Goal: Transaction & Acquisition: Purchase product/service

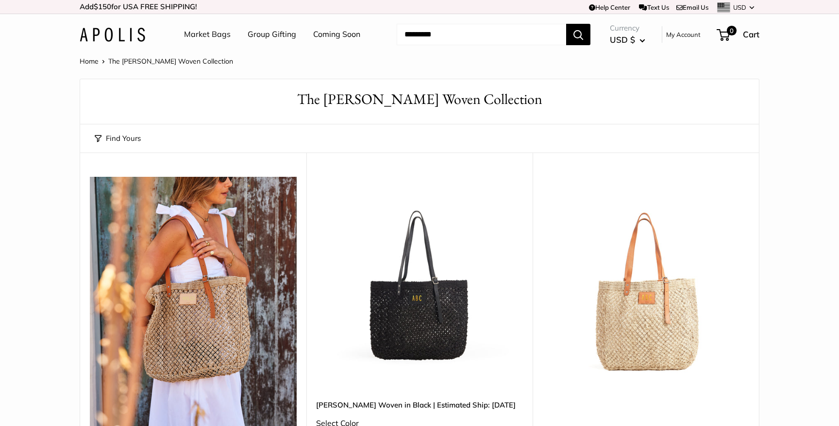
scroll to position [70, 0]
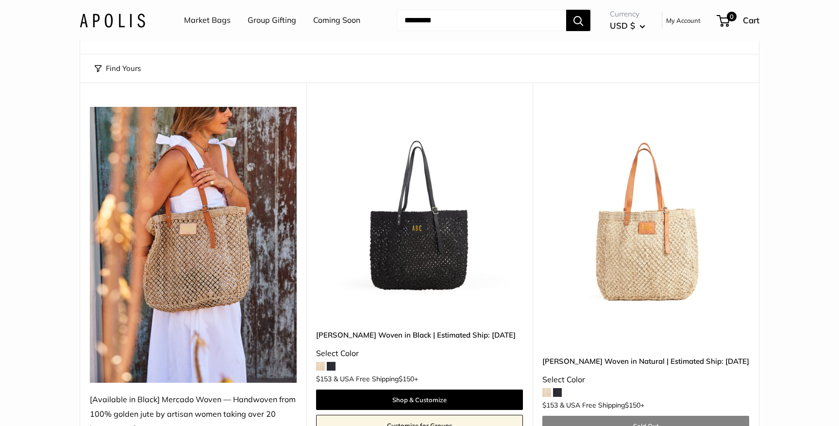
click at [0, 0] on img at bounding box center [0, 0] width 0 height 0
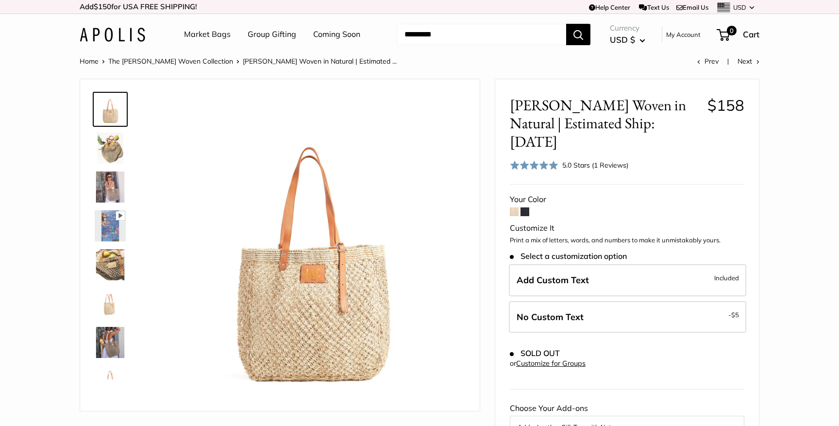
click at [115, 346] on img at bounding box center [110, 342] width 31 height 31
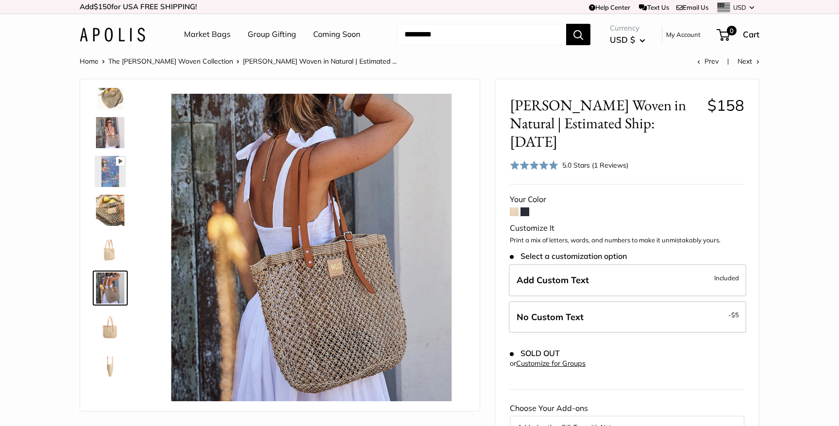
scroll to position [51, 0]
click at [108, 248] on img at bounding box center [110, 251] width 31 height 31
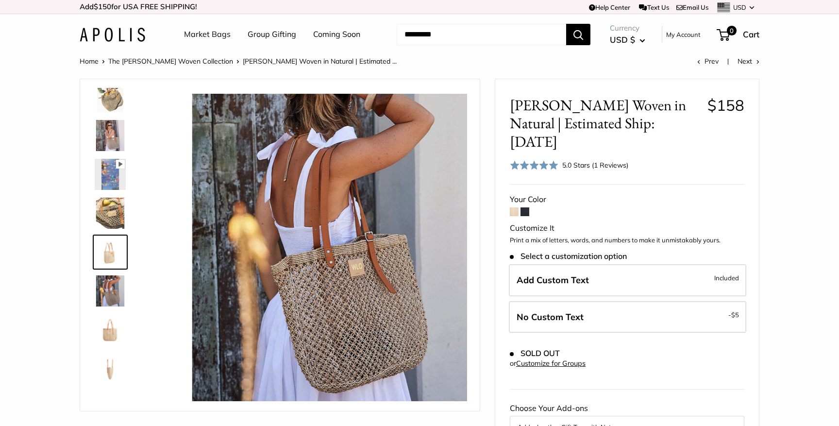
scroll to position [69, 0]
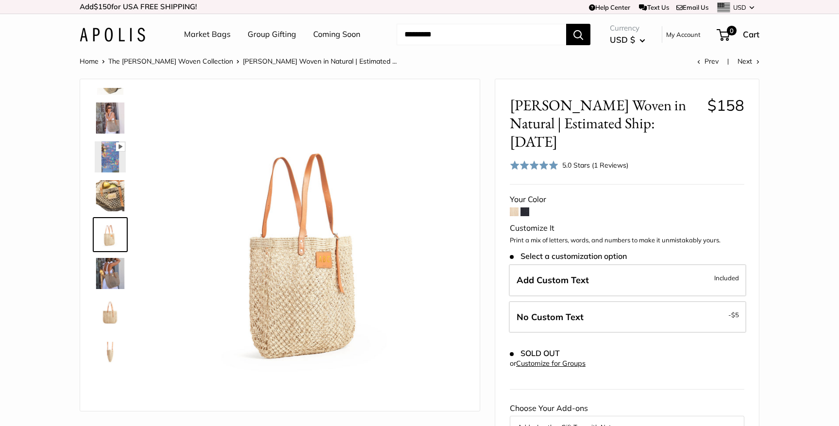
click at [107, 195] on img at bounding box center [110, 195] width 31 height 31
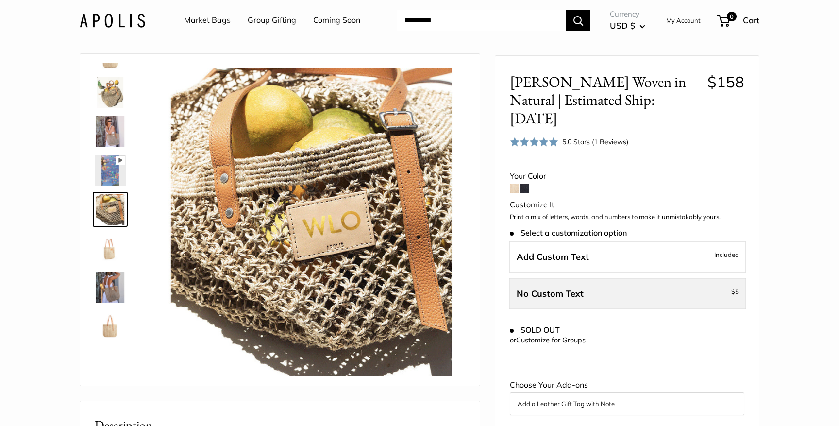
scroll to position [0, 0]
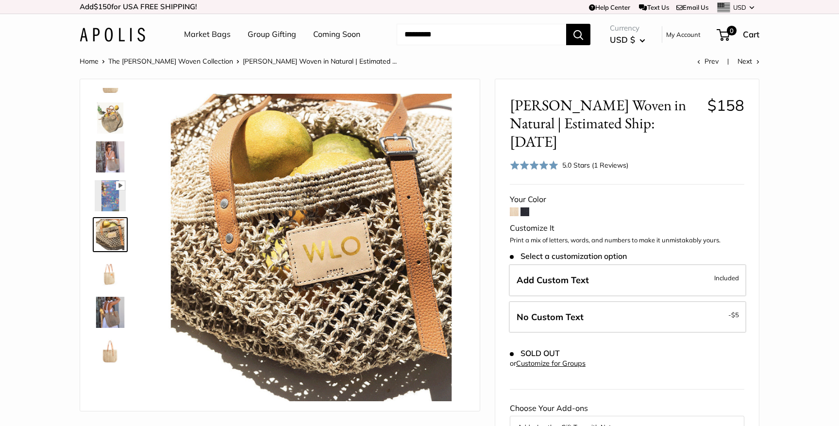
click at [117, 181] on icon at bounding box center [120, 185] width 9 height 9
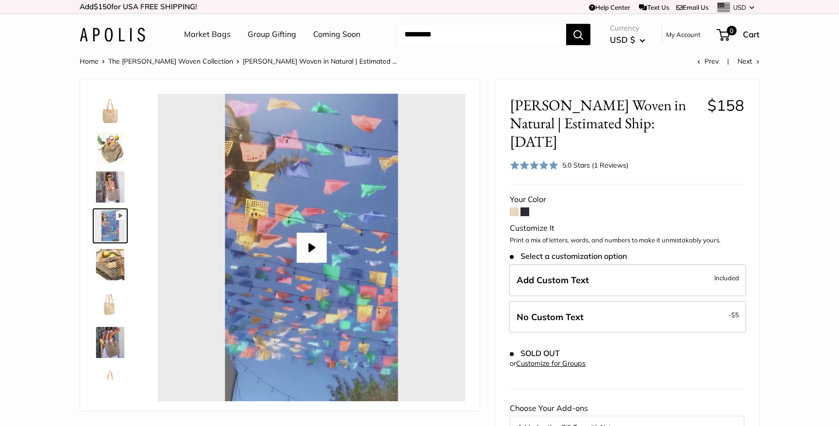
click at [310, 247] on button "Play" at bounding box center [312, 247] width 30 height 30
type input "*****"
